Goal: Find specific page/section: Find specific page/section

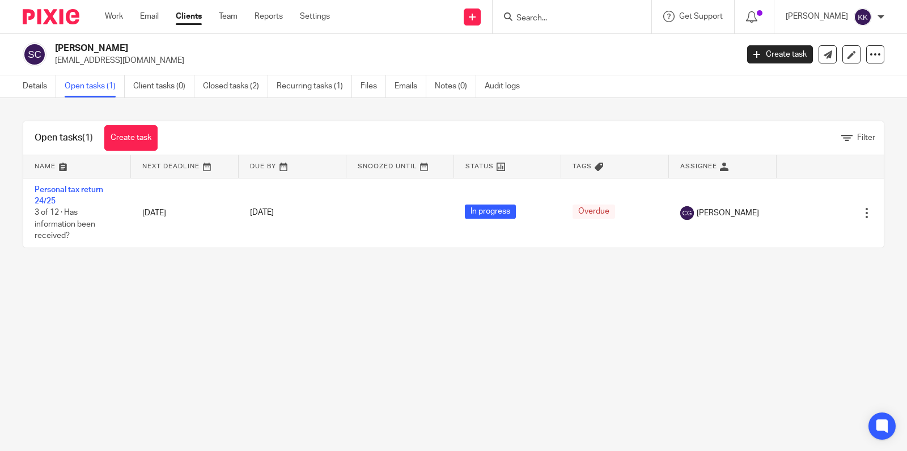
click at [546, 56] on p "[EMAIL_ADDRESS][DOMAIN_NAME]" at bounding box center [392, 60] width 675 height 11
click at [548, 19] on input "Search" at bounding box center [566, 19] width 102 height 10
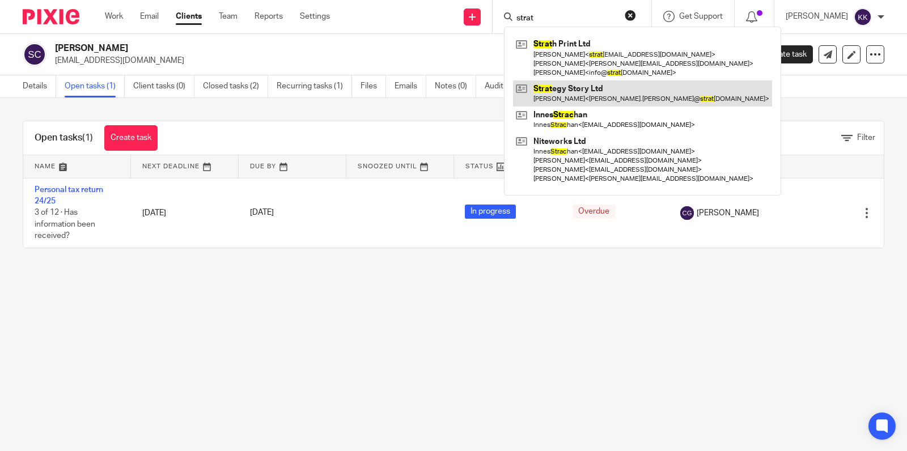
type input "strat"
click at [547, 88] on link at bounding box center [642, 93] width 259 height 26
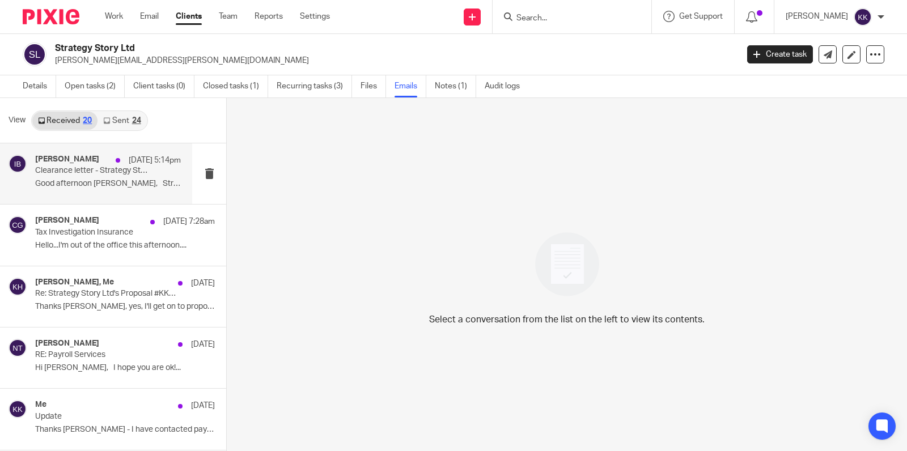
click at [92, 175] on p "Clearance letter - Strategy Story Ltd & [PERSON_NAME]" at bounding box center [93, 171] width 117 height 10
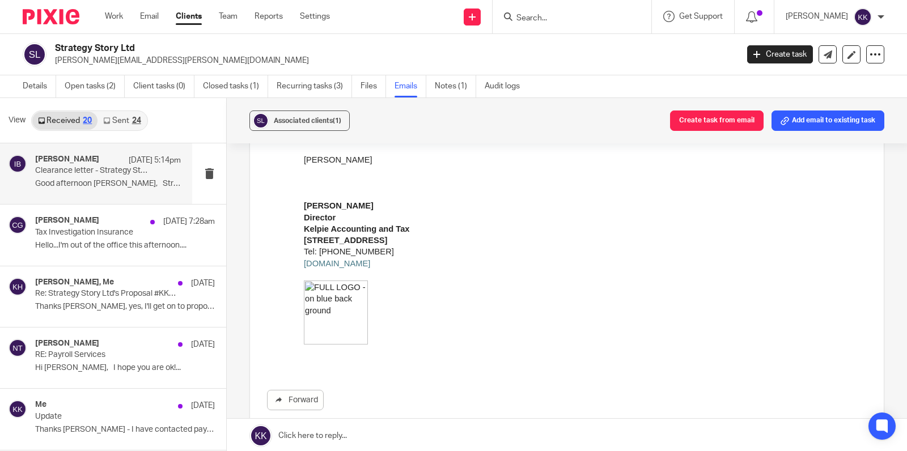
scroll to position [495, 0]
